Goal: Information Seeking & Learning: Learn about a topic

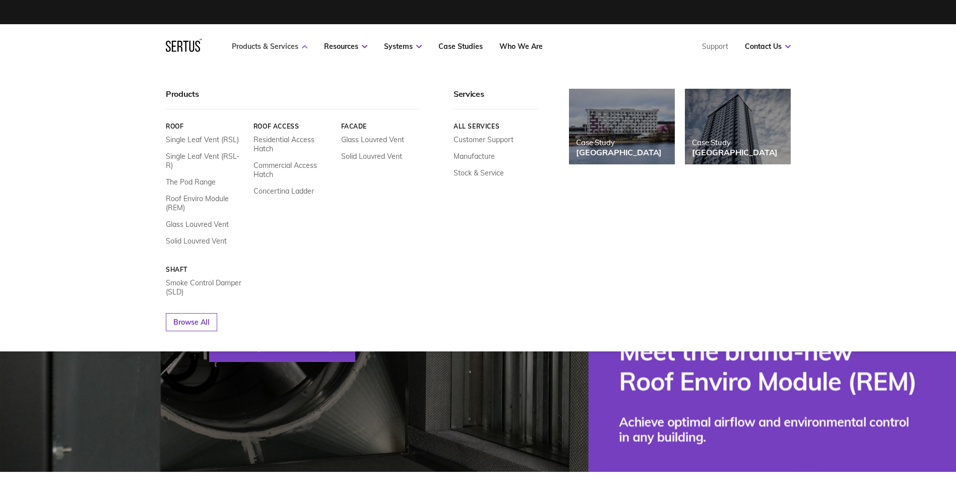
click at [284, 50] on link "Products & Services" at bounding box center [270, 46] width 76 height 9
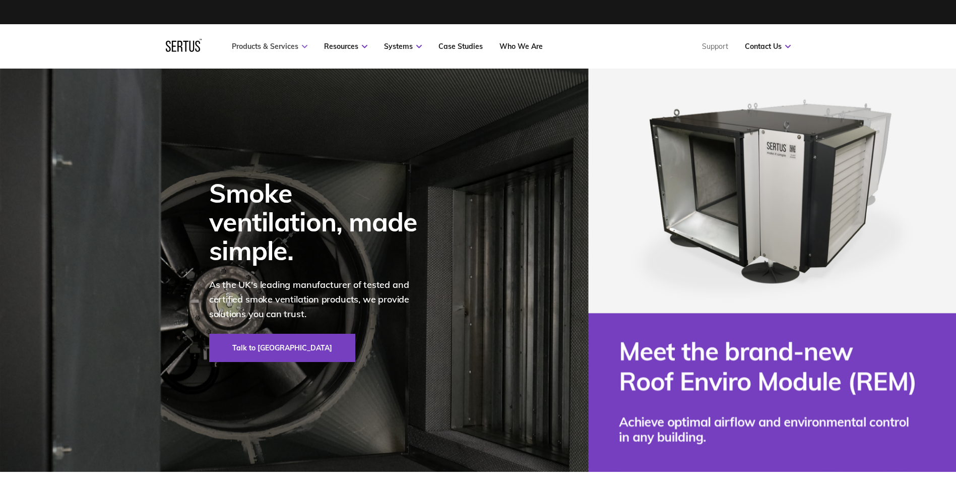
click at [284, 50] on link "Products & Services" at bounding box center [270, 46] width 76 height 9
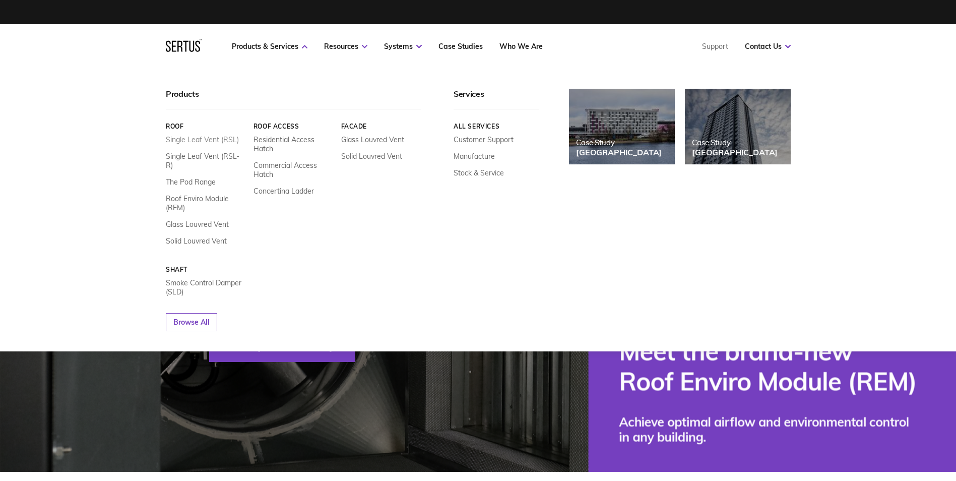
click at [188, 137] on link "Single Leaf Vent (RSL)" at bounding box center [202, 139] width 73 height 9
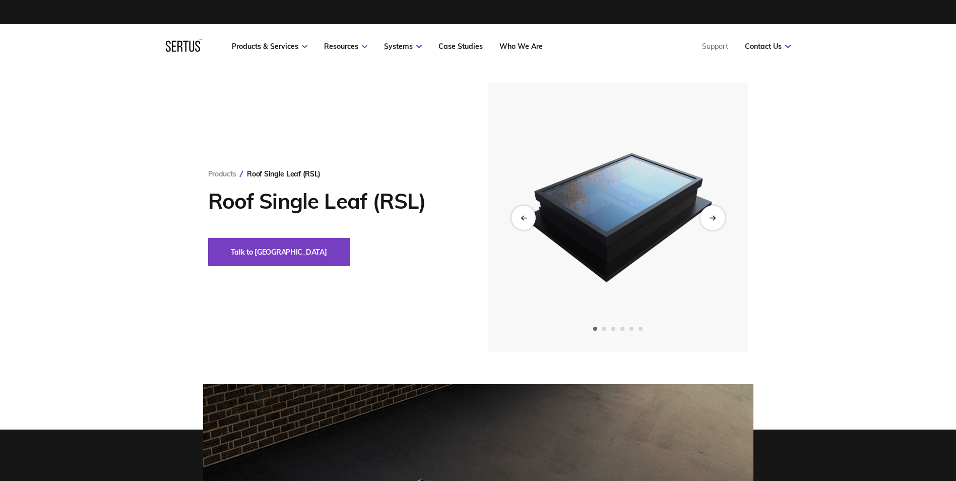
click at [715, 217] on icon "Next slide" at bounding box center [712, 218] width 7 height 6
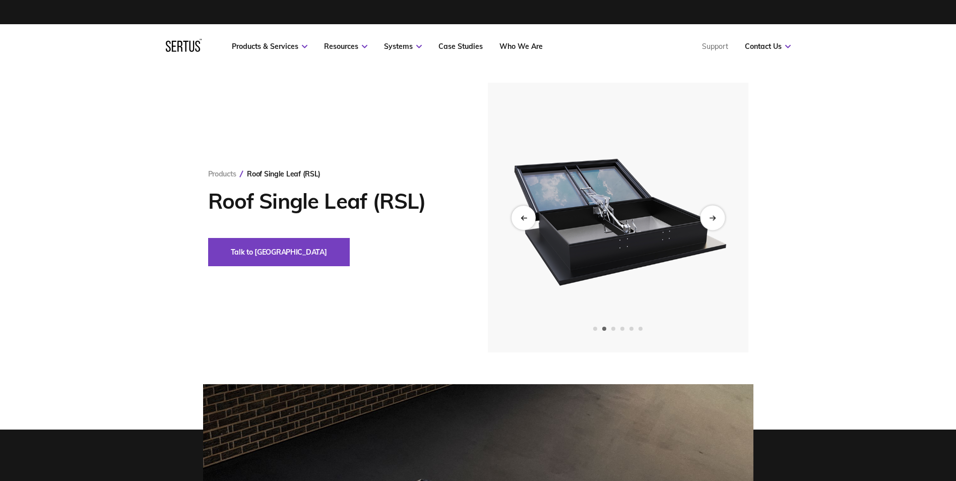
click at [715, 217] on icon "Next slide" at bounding box center [712, 218] width 7 height 6
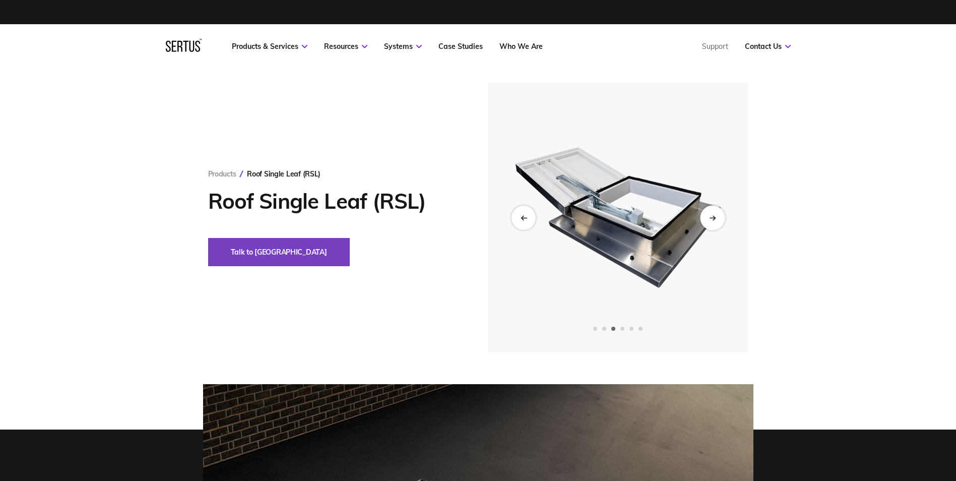
click at [715, 217] on icon "Next slide" at bounding box center [712, 218] width 7 height 6
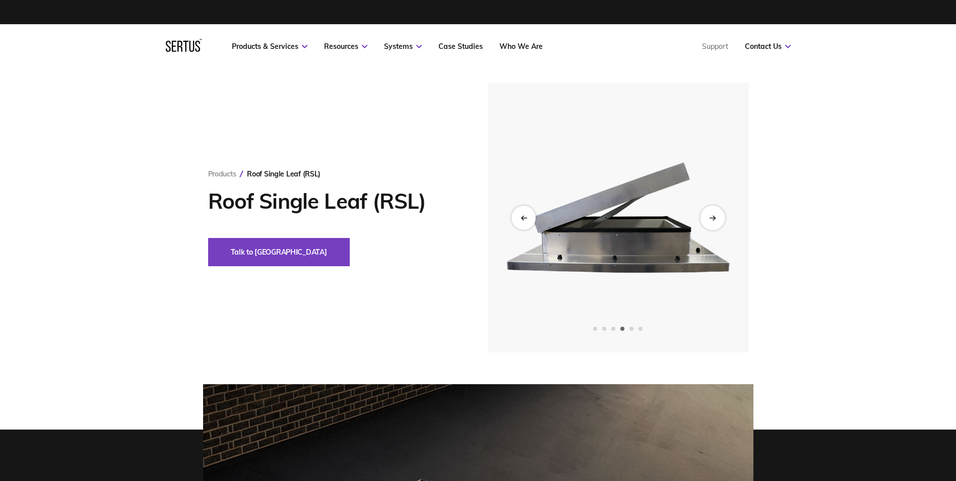
click at [715, 217] on icon "Next slide" at bounding box center [712, 218] width 7 height 6
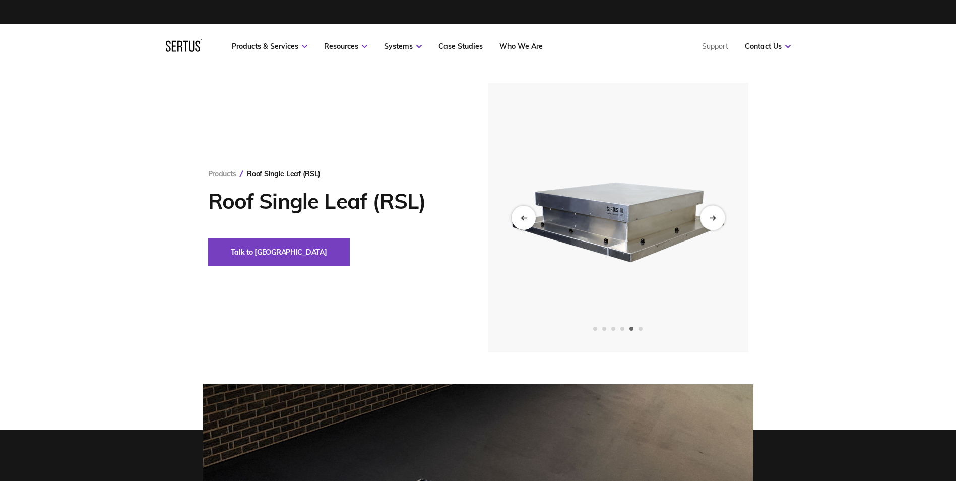
click at [715, 217] on icon "Next slide" at bounding box center [712, 218] width 7 height 6
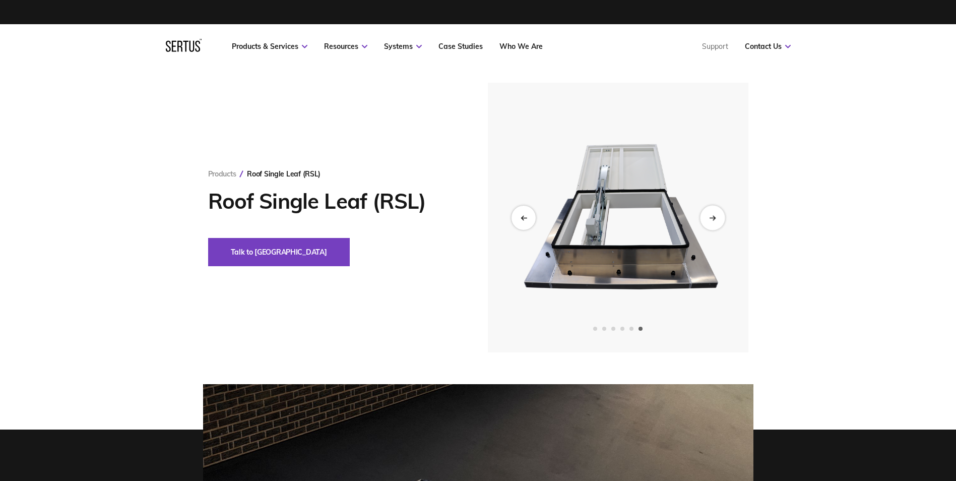
click at [715, 217] on icon "Next slide" at bounding box center [712, 218] width 7 height 6
click at [713, 212] on div "Next slide" at bounding box center [712, 217] width 25 height 25
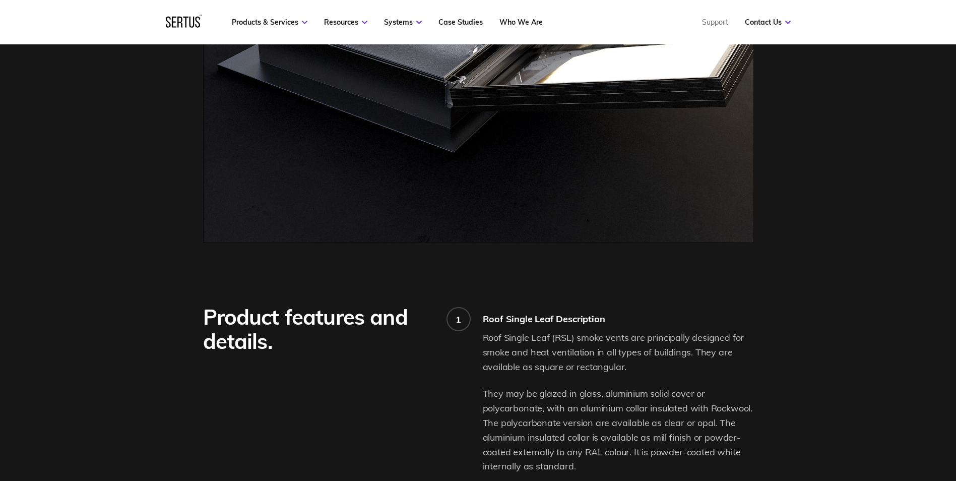
scroll to position [655, 0]
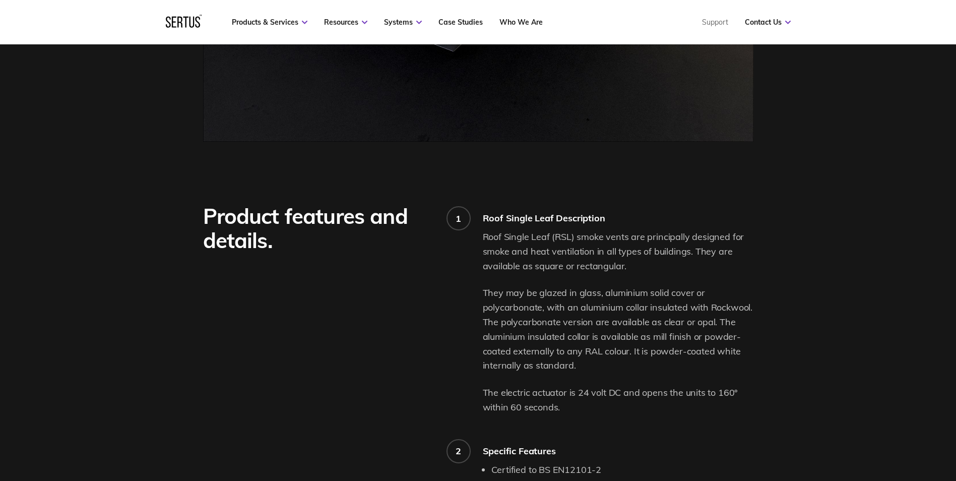
drag, startPoint x: 711, startPoint y: 231, endPoint x: 391, endPoint y: 398, distance: 361.2
drag, startPoint x: 630, startPoint y: 268, endPoint x: 479, endPoint y: 251, distance: 152.0
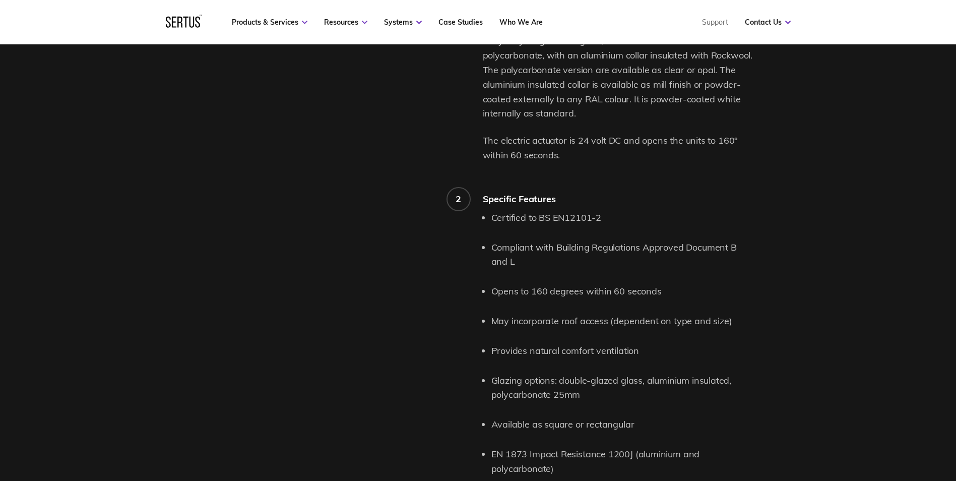
scroll to position [957, 0]
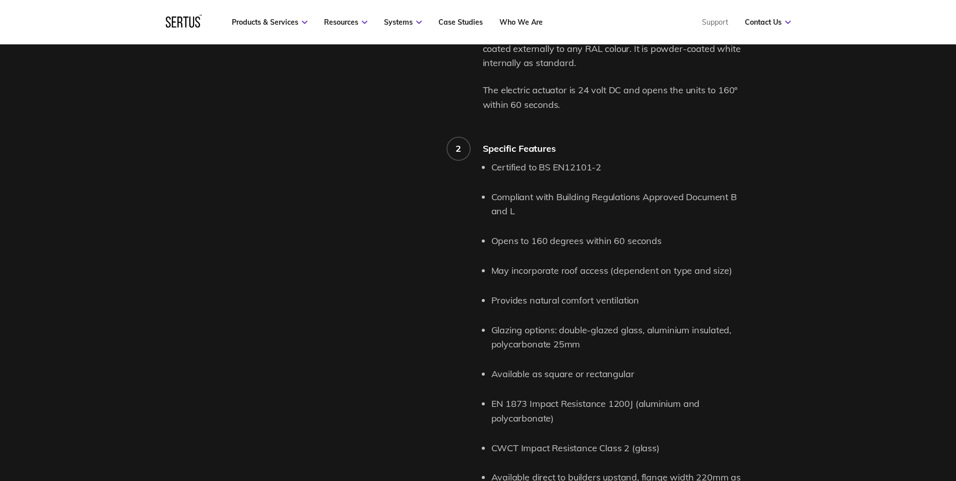
click at [358, 325] on div "Product features and details." at bounding box center [343, 223] width 280 height 642
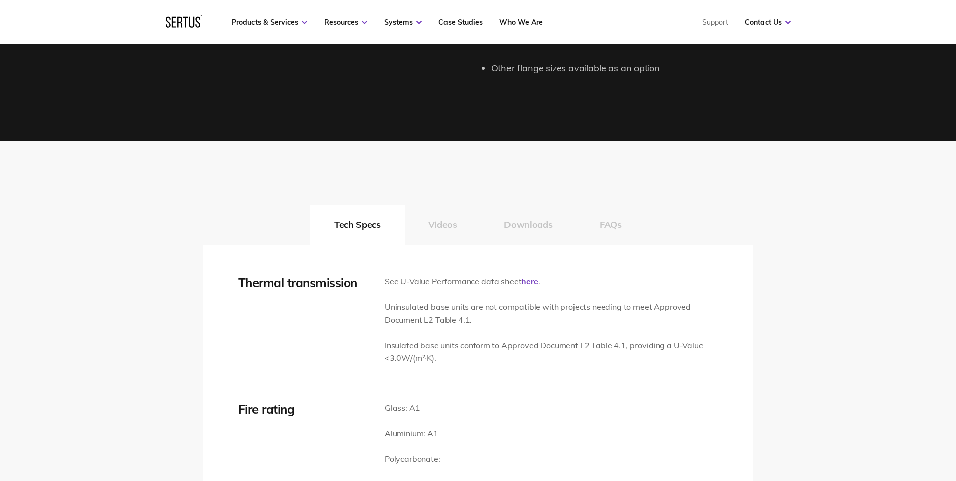
scroll to position [1461, 0]
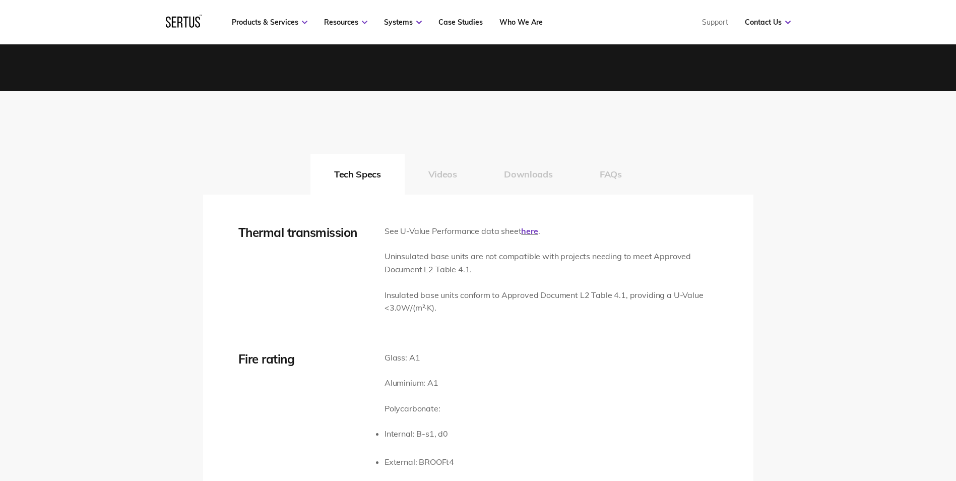
drag, startPoint x: 476, startPoint y: 271, endPoint x: 486, endPoint y: 271, distance: 9.6
click at [486, 271] on p "Uninsulated base units are not compatible with projects needing to meet Approve…" at bounding box center [550, 263] width 333 height 26
click at [488, 289] on p "Insulated base units conform to Approved Document L2 Table 4.1, providing a U-V…" at bounding box center [550, 302] width 333 height 26
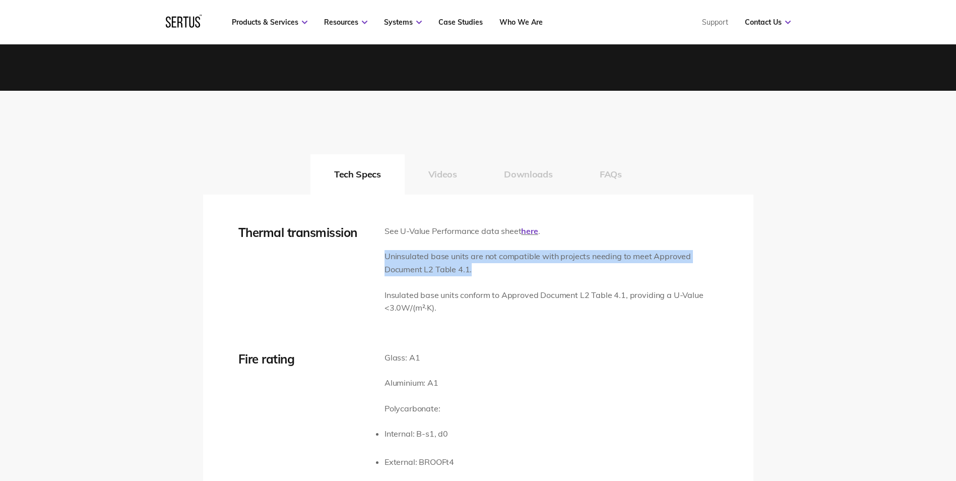
drag, startPoint x: 487, startPoint y: 267, endPoint x: 384, endPoint y: 259, distance: 103.5
click at [384, 259] on p "Uninsulated base units are not compatible with projects needing to meet Approve…" at bounding box center [550, 263] width 333 height 26
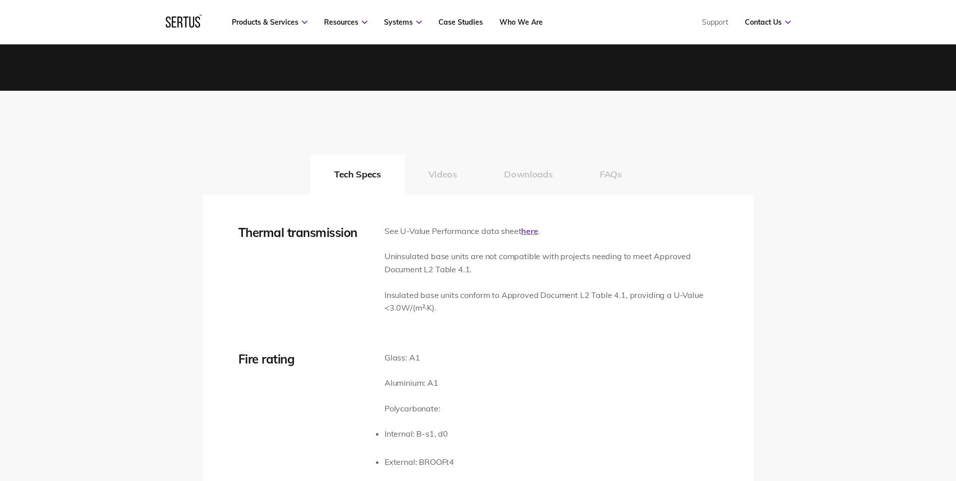
drag, startPoint x: 384, startPoint y: 259, endPoint x: 479, endPoint y: 306, distance: 106.1
click at [480, 299] on p "Insulated base units conform to Approved Document L2 Table 4.1, providing a U-V…" at bounding box center [550, 302] width 333 height 26
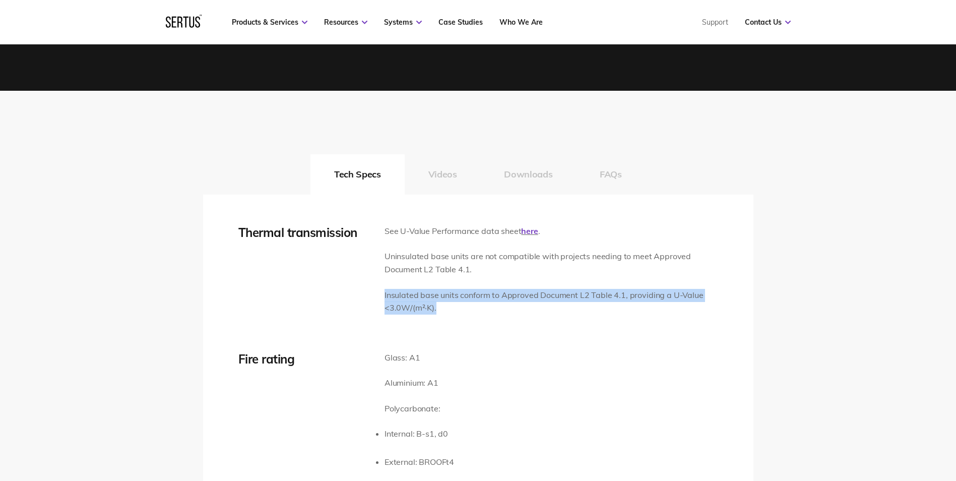
drag, startPoint x: 470, startPoint y: 311, endPoint x: 384, endPoint y: 298, distance: 87.2
click at [384, 298] on p "Insulated base units conform to Approved Document L2 Table 4.1, providing a U-V…" at bounding box center [550, 302] width 333 height 26
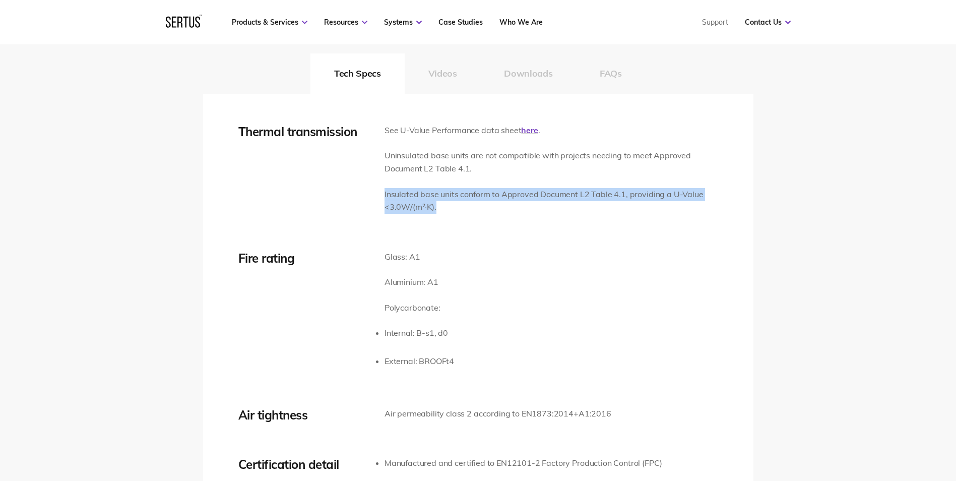
scroll to position [1511, 0]
